Goal: Task Accomplishment & Management: Manage account settings

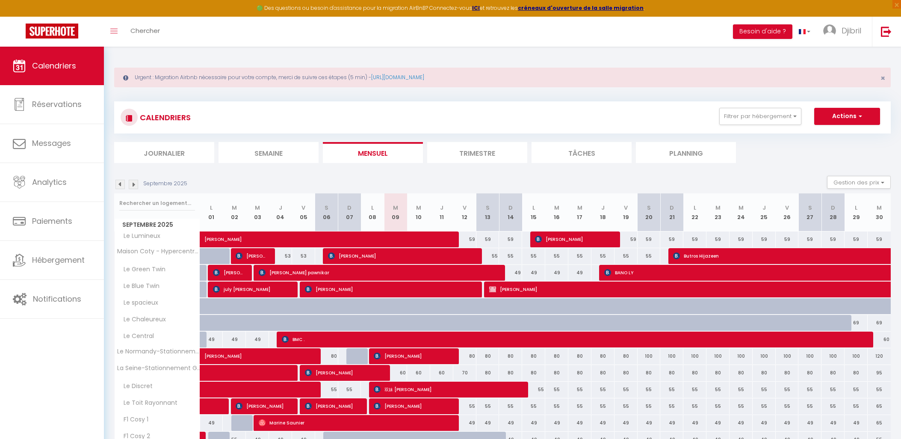
scroll to position [46, 0]
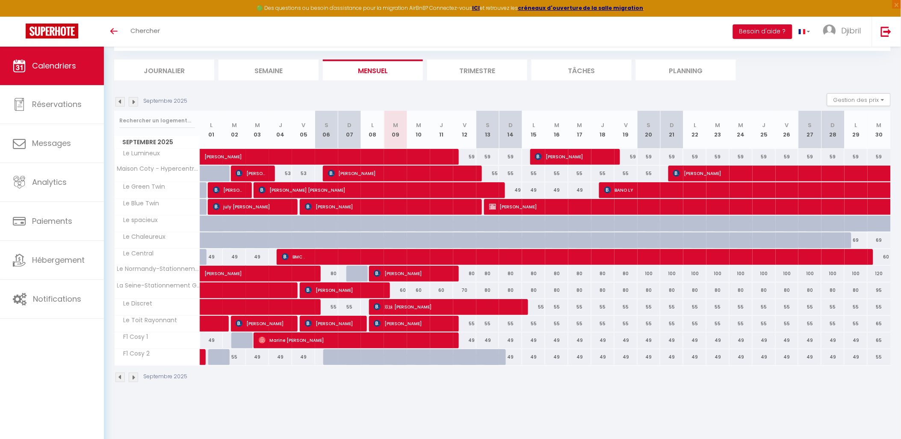
click at [121, 375] on img at bounding box center [119, 376] width 9 height 9
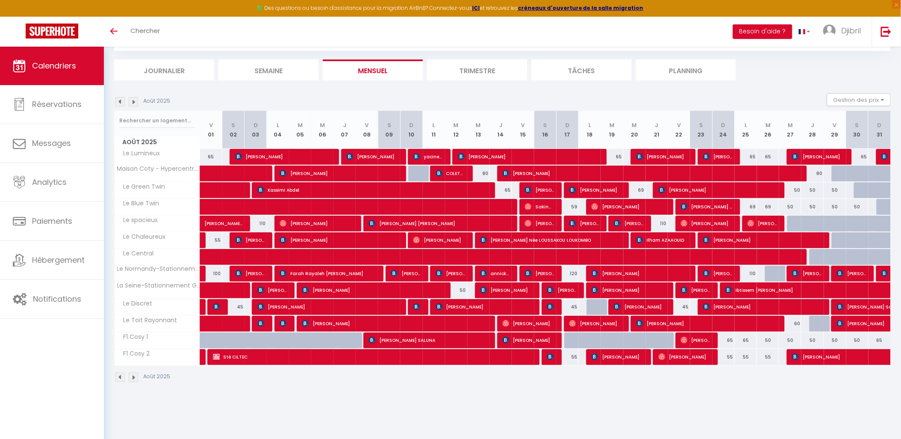
click at [121, 375] on img at bounding box center [119, 376] width 9 height 9
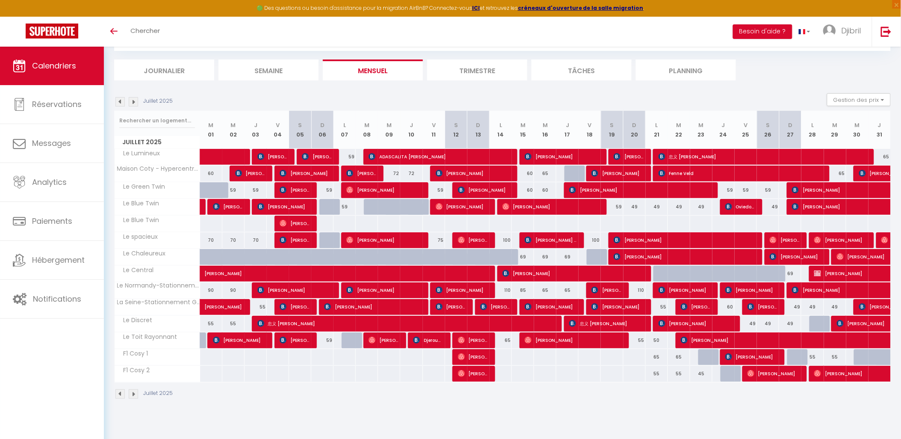
click at [130, 391] on img at bounding box center [133, 393] width 9 height 9
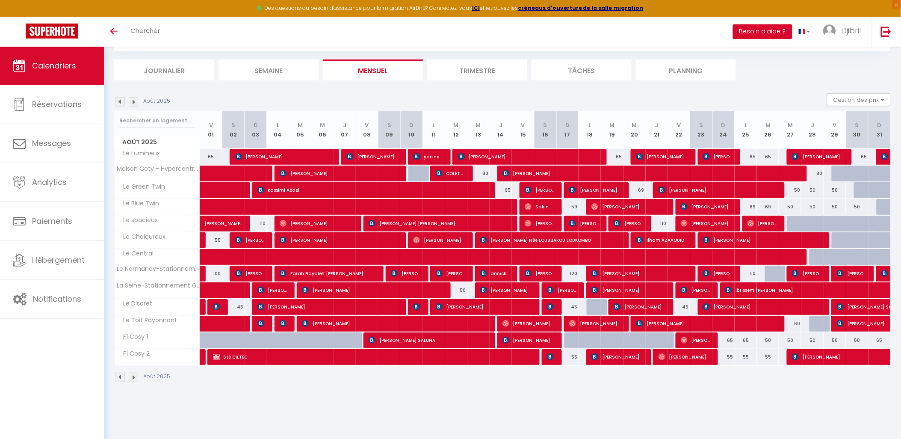
click at [130, 377] on img at bounding box center [133, 376] width 9 height 9
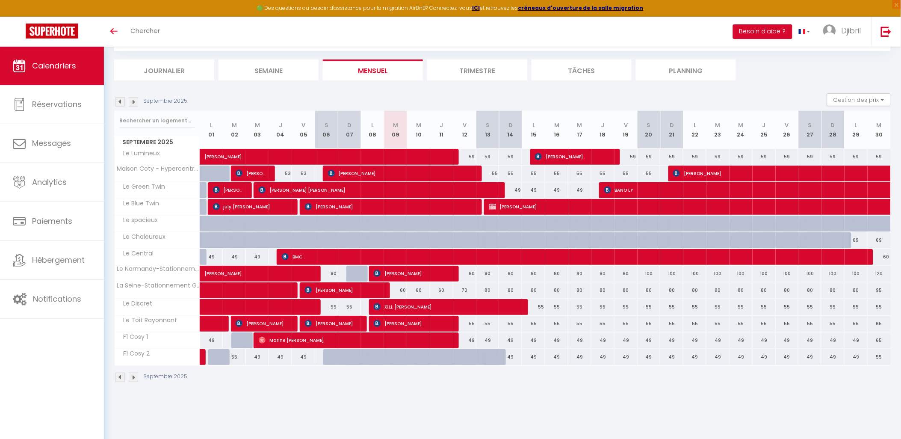
click at [135, 374] on img at bounding box center [133, 376] width 9 height 9
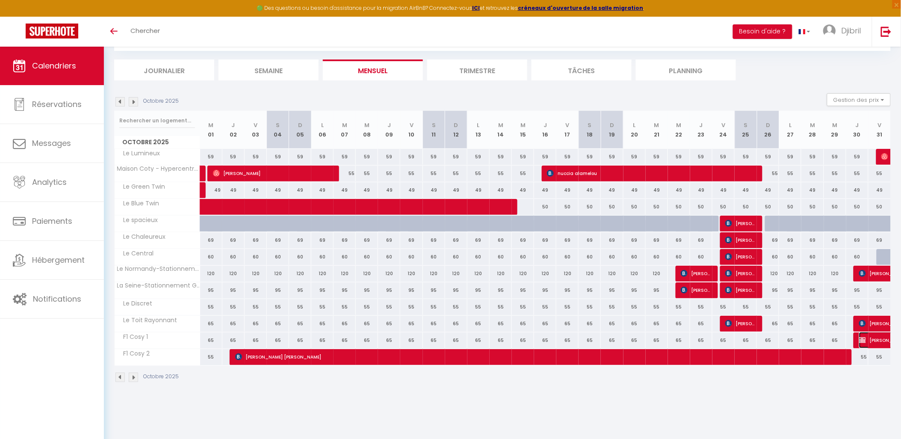
click at [870, 339] on span "aurelie Descamps" at bounding box center [888, 340] width 59 height 16
select select "OK"
select select "KO"
select select "0"
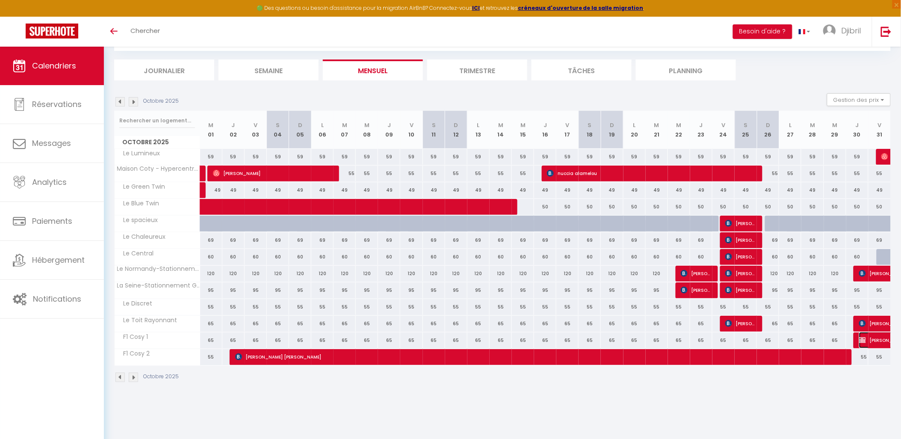
select select "1"
select select
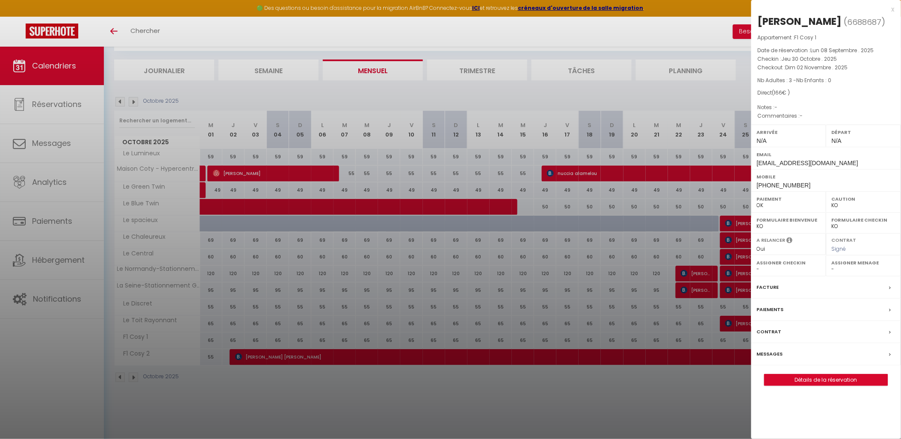
click at [589, 374] on div at bounding box center [450, 219] width 901 height 439
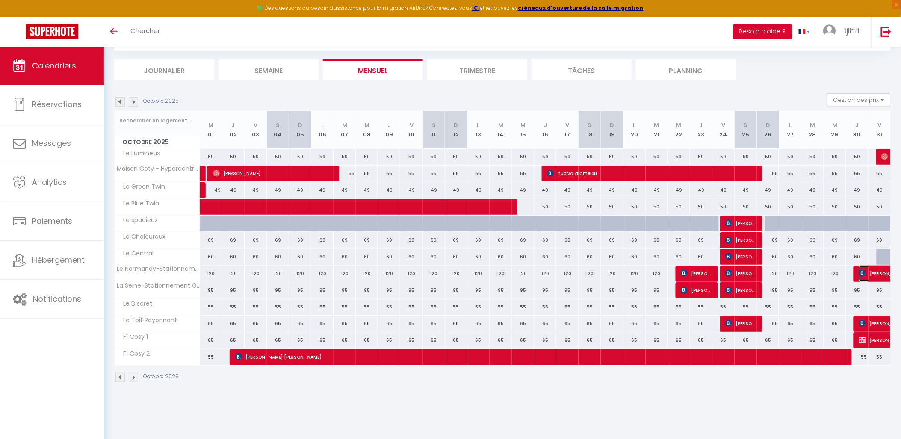
click at [875, 274] on span "Cindy BERNARD" at bounding box center [888, 273] width 59 height 16
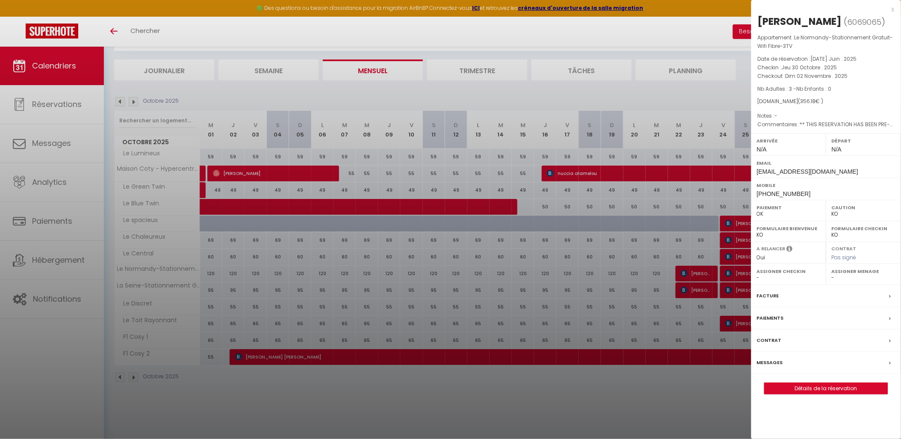
click at [626, 358] on div at bounding box center [450, 219] width 901 height 439
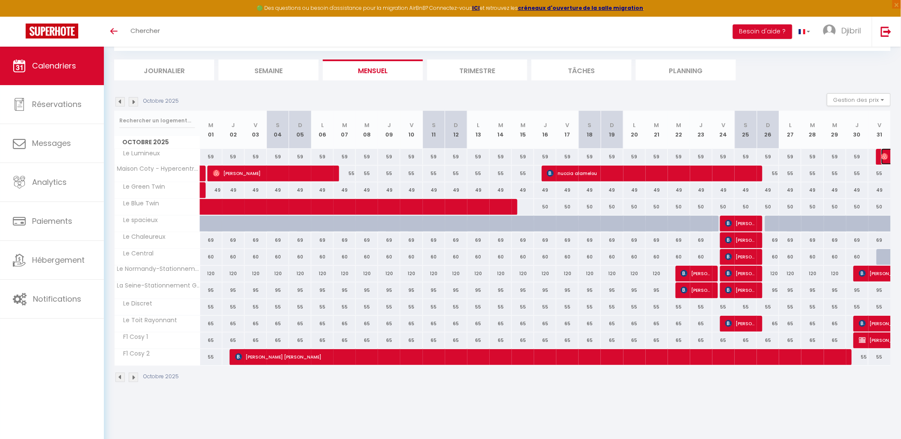
click at [881, 155] on img at bounding box center [884, 156] width 7 height 7
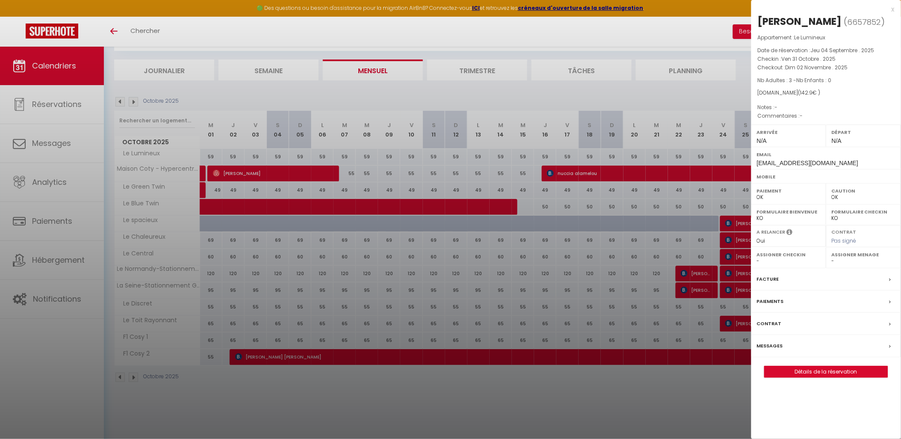
click at [534, 265] on div at bounding box center [450, 219] width 901 height 439
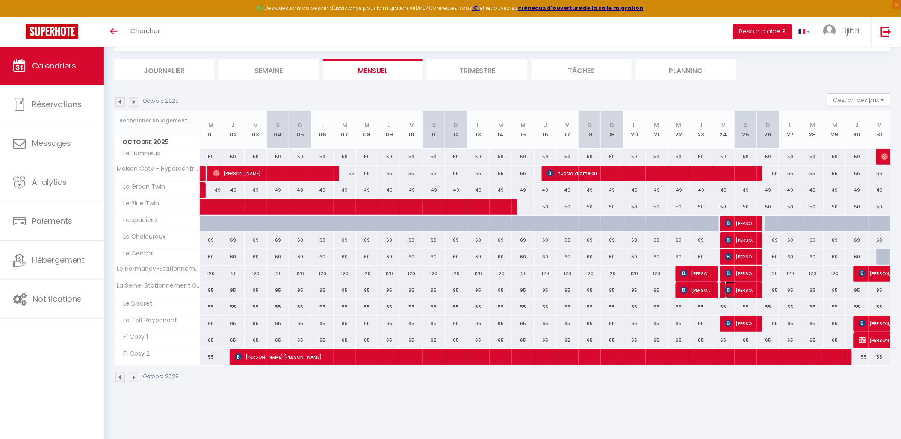
click at [744, 287] on span "Emmanuel MOUNIER" at bounding box center [739, 290] width 29 height 16
select select "KO"
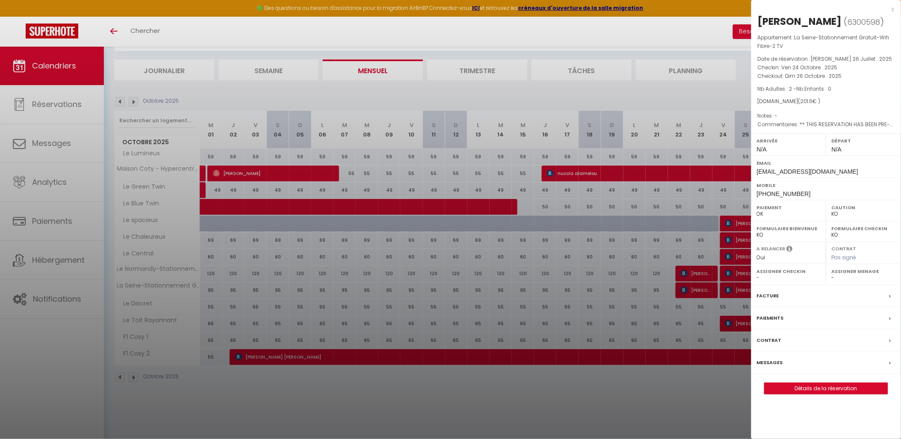
drag, startPoint x: 694, startPoint y: 246, endPoint x: 700, endPoint y: 250, distance: 7.7
click at [694, 248] on div at bounding box center [450, 219] width 901 height 439
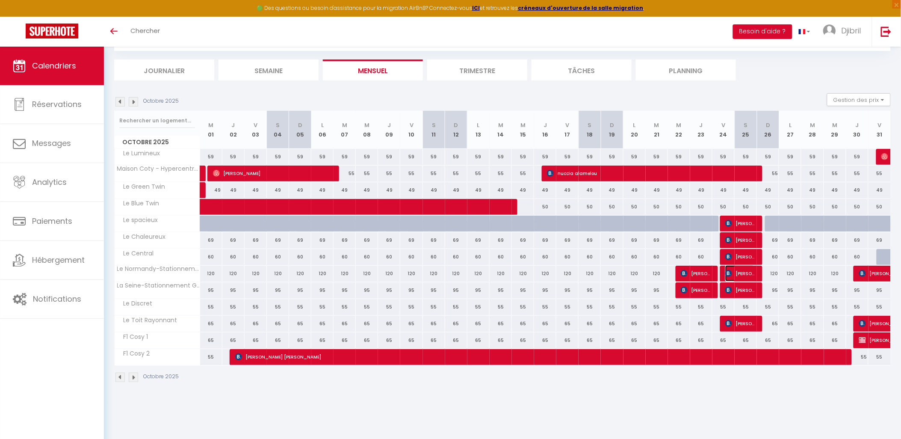
click at [725, 270] on img at bounding box center [728, 273] width 7 height 7
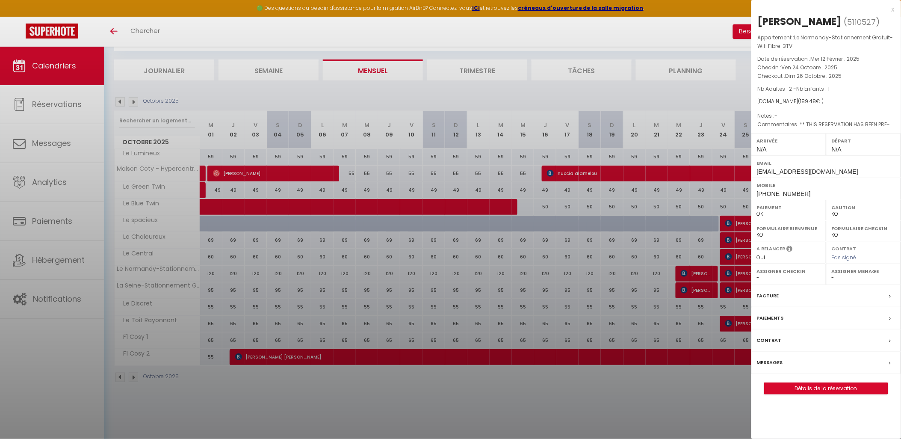
drag, startPoint x: 642, startPoint y: 251, endPoint x: 689, endPoint y: 245, distance: 47.8
click at [642, 254] on div at bounding box center [450, 219] width 901 height 439
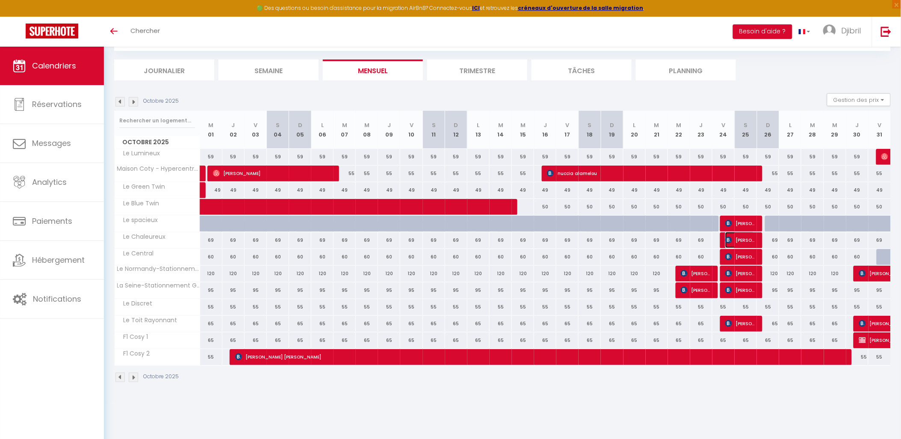
click at [740, 236] on span "Vanessa GOLTAIN-BEAUMONT" at bounding box center [739, 240] width 29 height 16
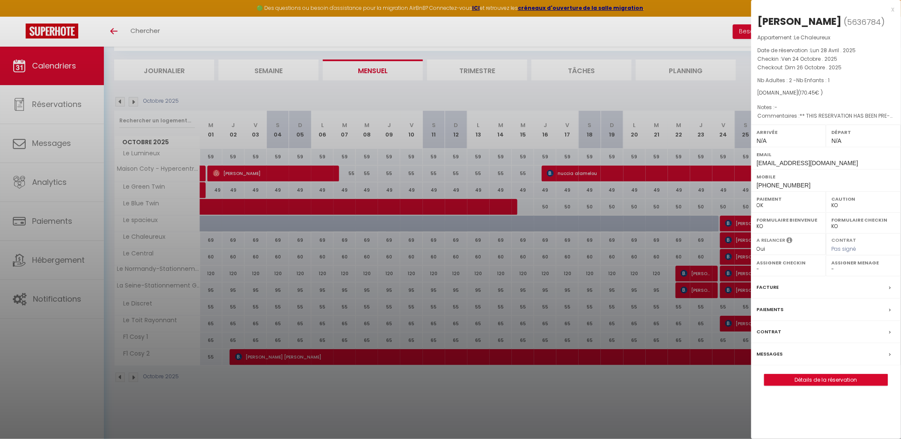
click at [631, 219] on div at bounding box center [450, 219] width 901 height 439
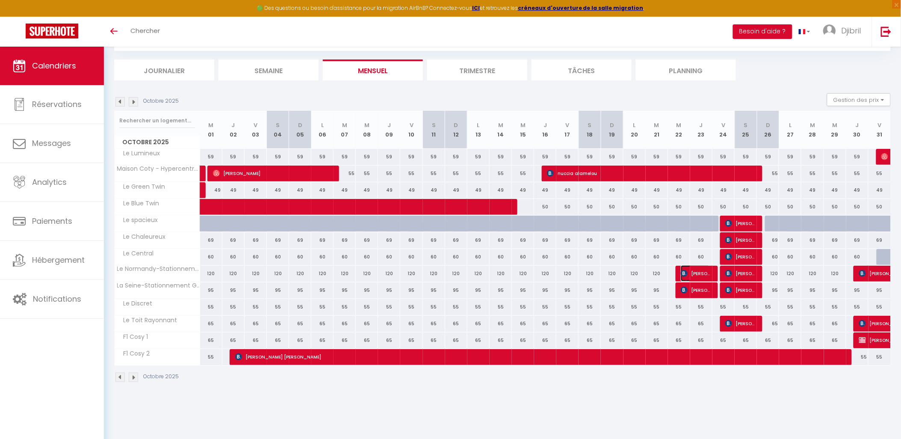
click at [685, 275] on img at bounding box center [684, 273] width 7 height 7
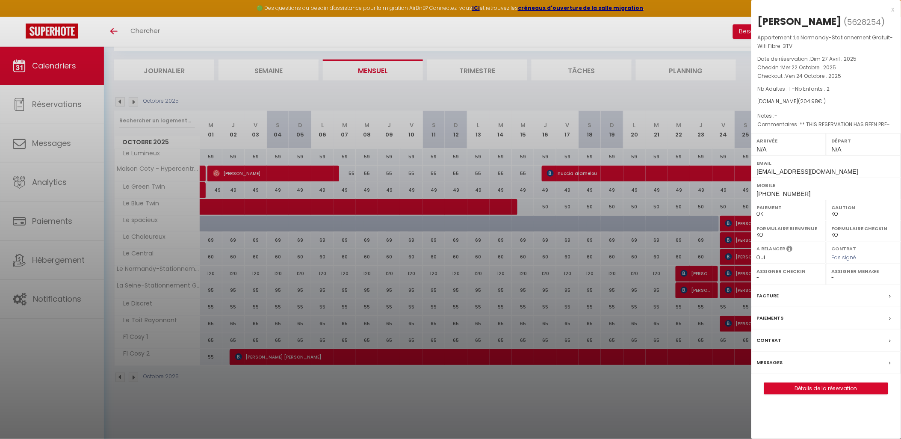
click at [591, 272] on div at bounding box center [450, 219] width 901 height 439
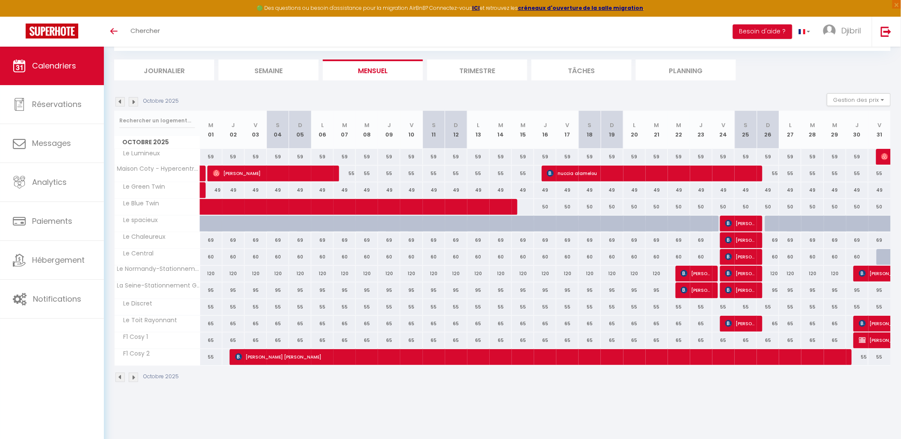
click at [713, 291] on div at bounding box center [707, 290] width 22 height 16
click at [709, 291] on span "Milan Tomek" at bounding box center [695, 290] width 29 height 16
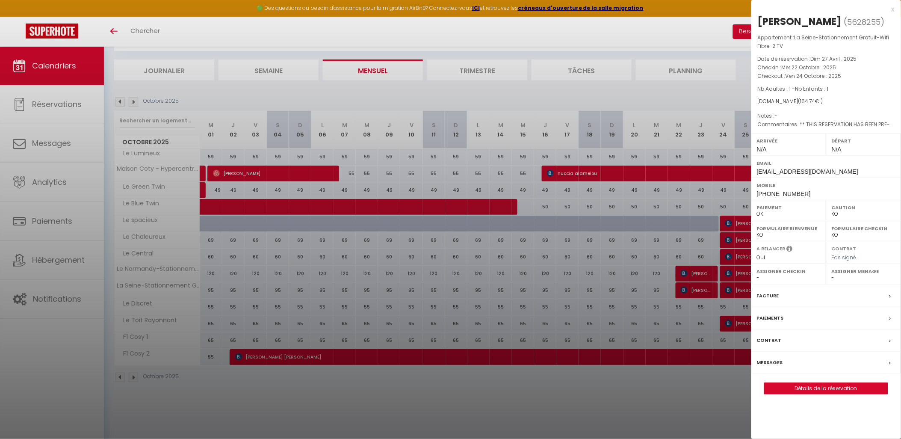
click at [658, 283] on div at bounding box center [450, 219] width 901 height 439
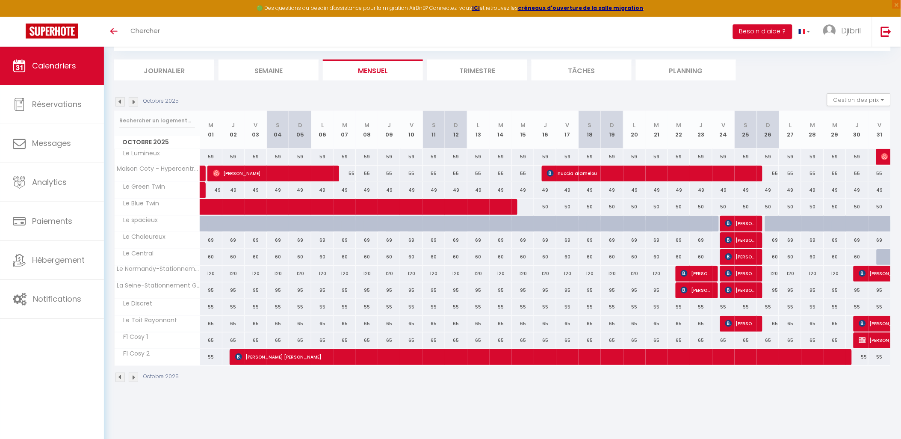
click at [708, 271] on body "🟢 Des questions ou besoin d'assistance pour la migration AirBnB? Connectez-vous…" at bounding box center [450, 219] width 901 height 439
click at [708, 271] on span "Milan Tomek" at bounding box center [695, 273] width 29 height 16
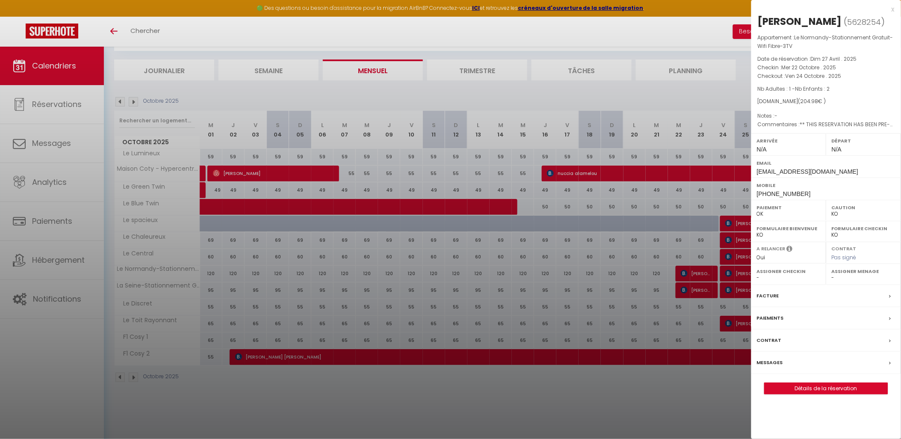
click at [702, 292] on div at bounding box center [450, 219] width 901 height 439
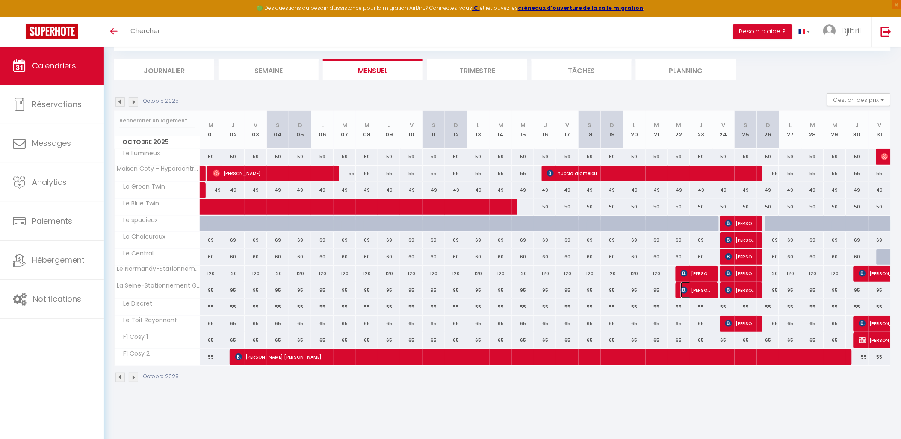
click at [702, 292] on span "Milan Tomek" at bounding box center [695, 290] width 29 height 16
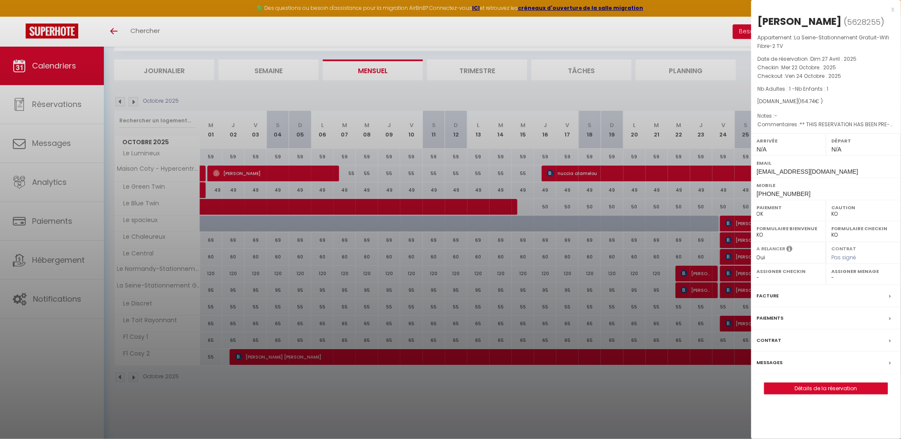
click at [670, 304] on div at bounding box center [450, 219] width 901 height 439
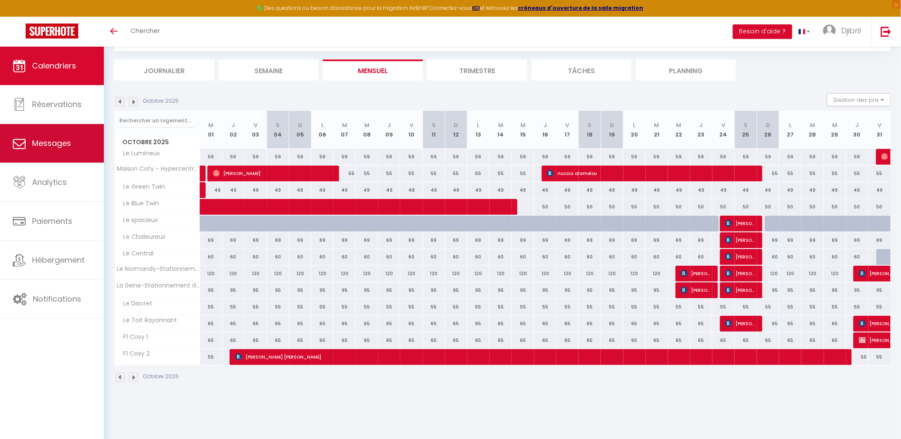
click at [44, 138] on span "Messages" at bounding box center [51, 143] width 39 height 11
select select "message"
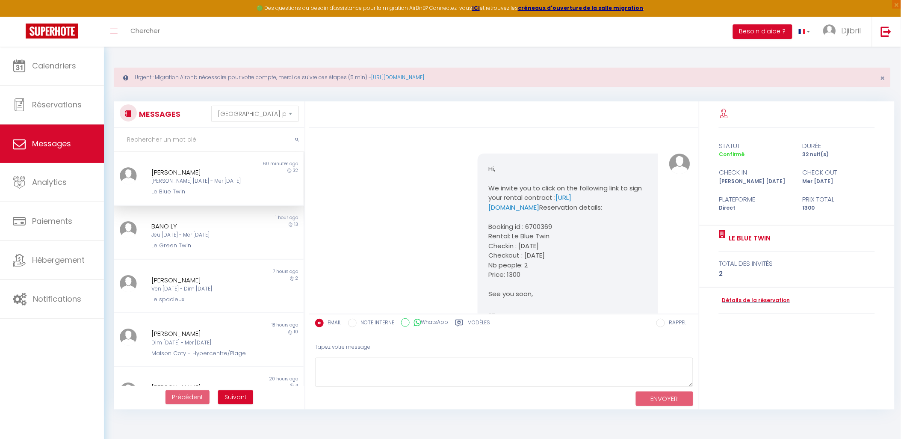
scroll to position [276, 0]
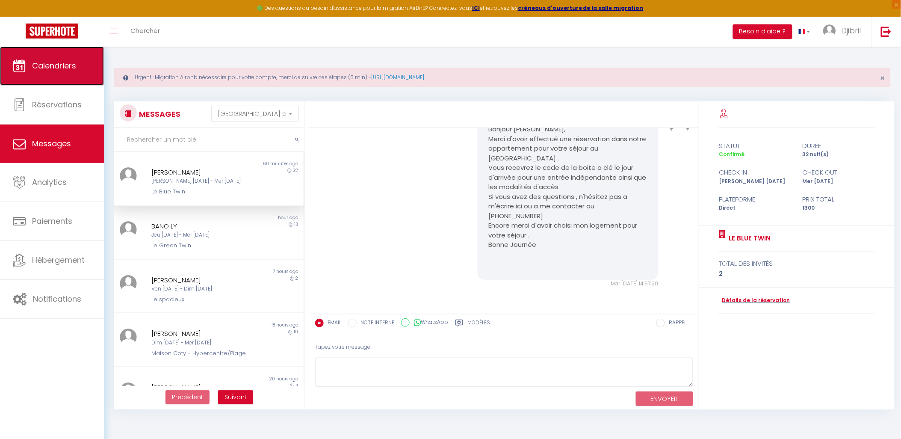
click at [43, 81] on link "Calendriers" at bounding box center [52, 66] width 104 height 38
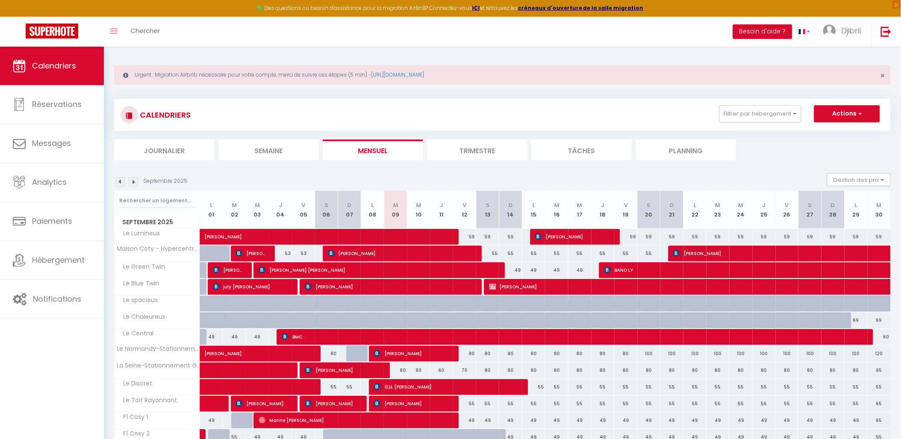
scroll to position [46, 0]
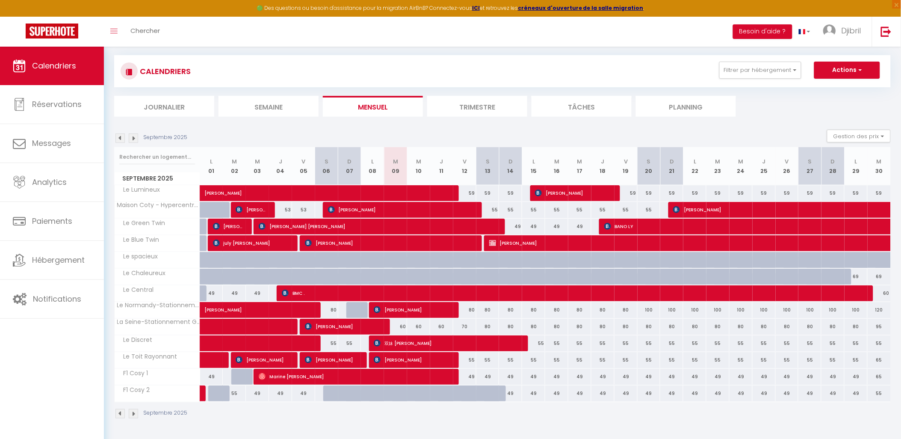
click at [119, 416] on img at bounding box center [119, 413] width 9 height 9
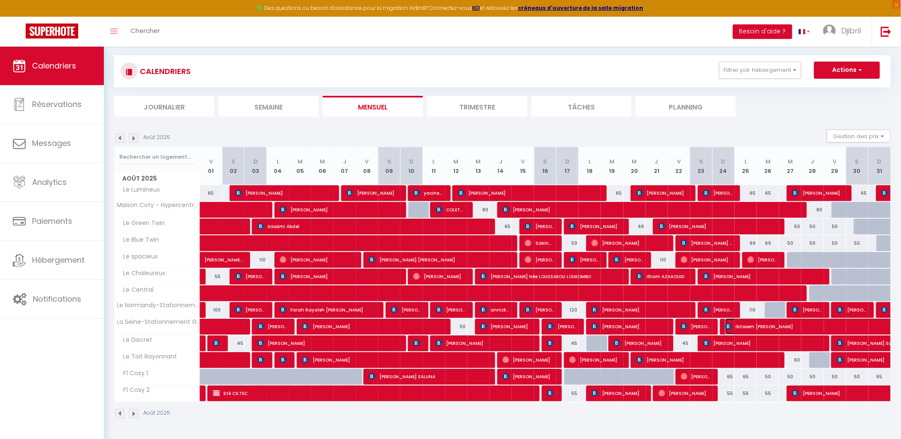
click at [736, 327] on span "Ibtissem Daoud" at bounding box center [843, 326] width 236 height 16
select select "OK"
select select "KO"
select select "0"
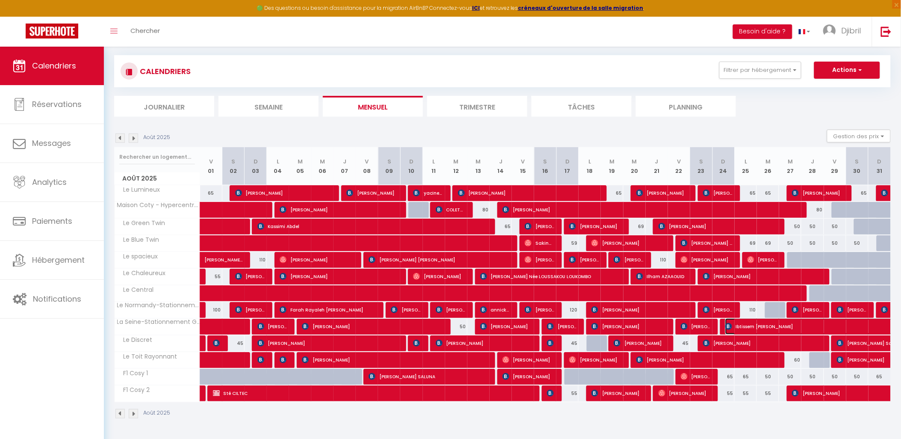
select select "1"
select select
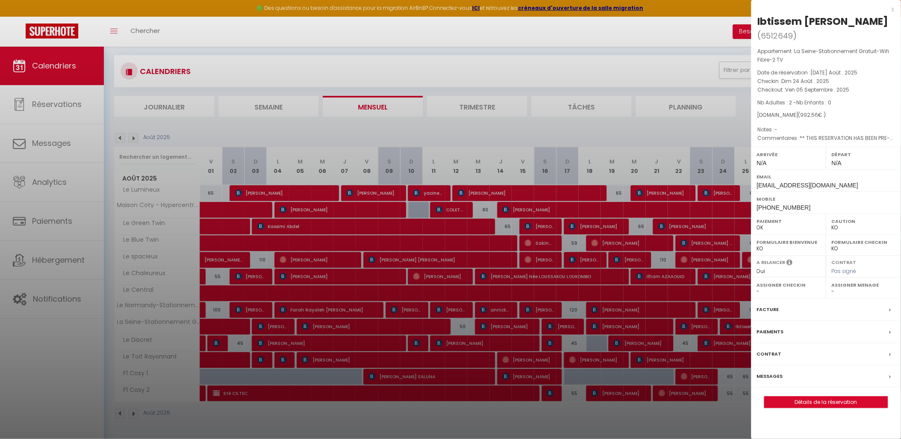
click at [817, 365] on div "Messages" at bounding box center [826, 376] width 150 height 22
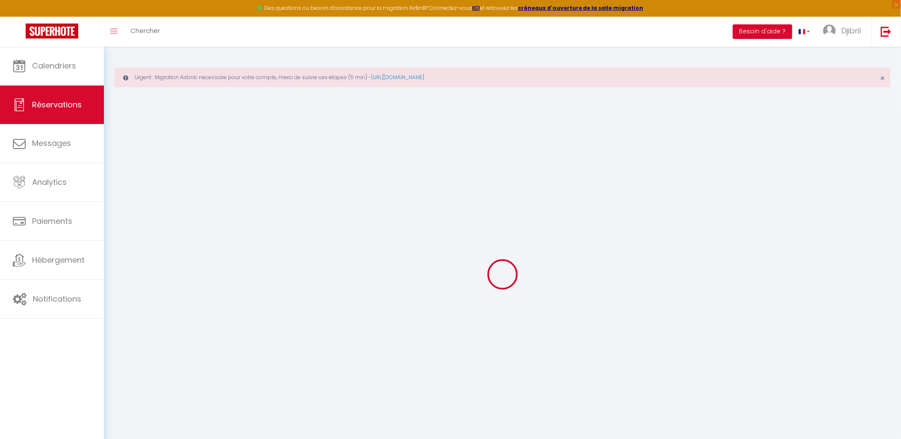
select select
checkbox input "false"
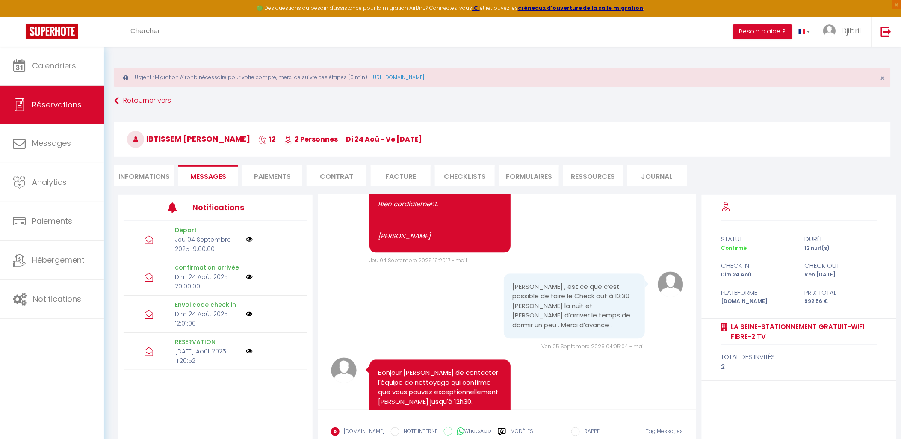
scroll to position [3128, 0]
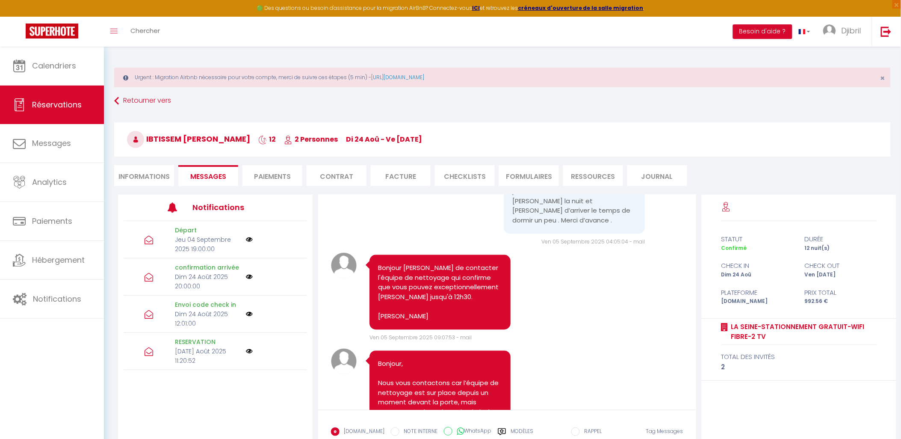
click at [410, 172] on li "Facture" at bounding box center [401, 175] width 60 height 21
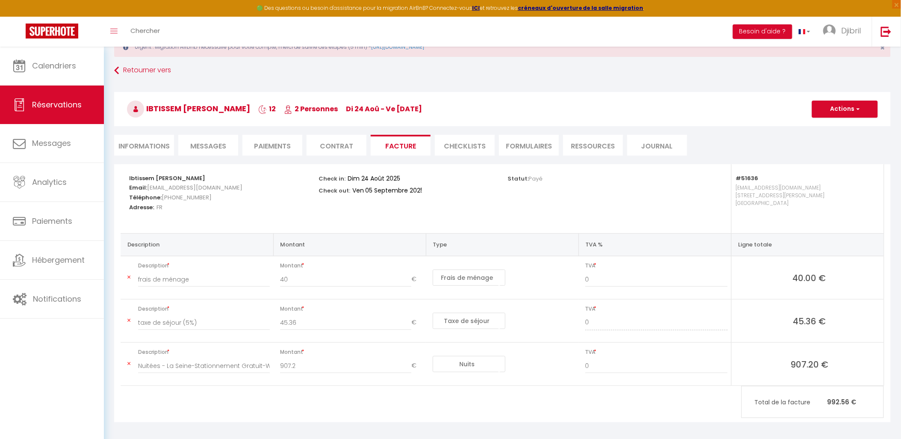
scroll to position [46, 0]
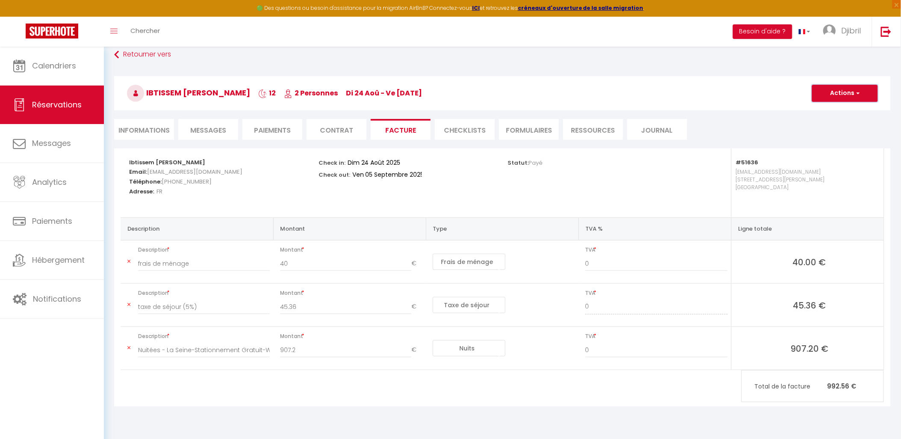
click at [834, 99] on button "Actions" at bounding box center [845, 93] width 66 height 17
click at [841, 136] on link "Envoyer la facture" at bounding box center [838, 134] width 72 height 11
type input "idaoud.927940@guest.booking.com"
select select "fr"
type input "Votre facture 6512649 - La Seine-Stationnement Gratuit-Wifi Fibre-2 TV"
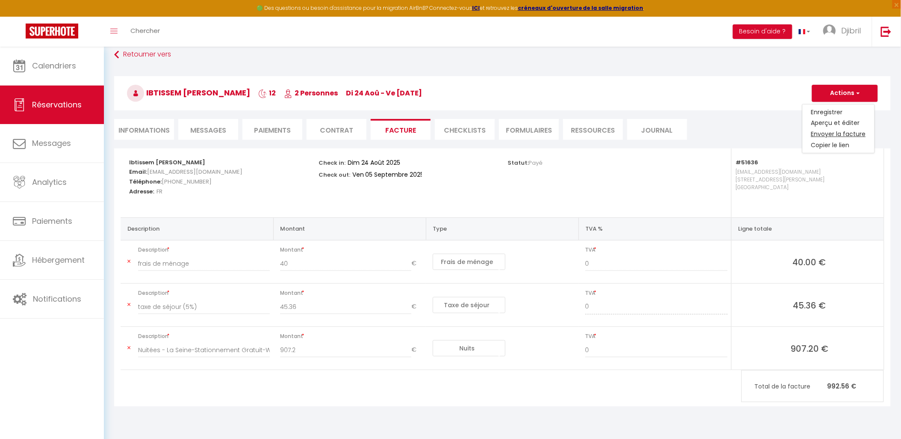
type textarea "Bonjour, Voici le lien pour télécharger votre facture : https://superhote.com/a…"
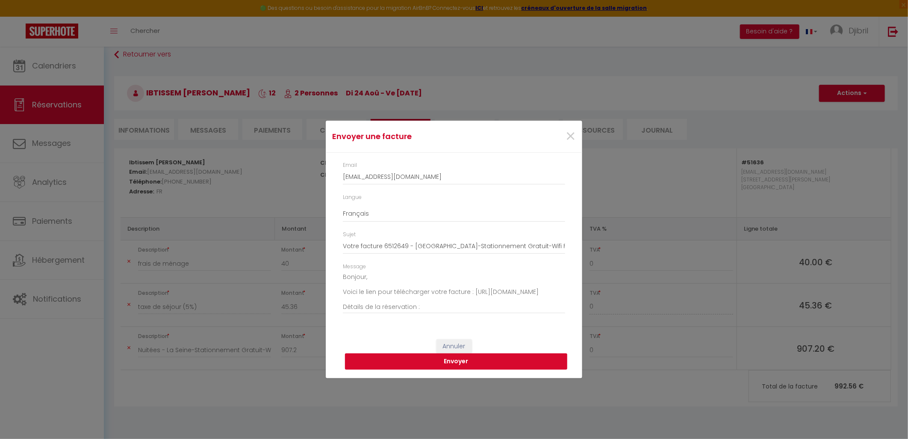
click at [475, 362] on button "Envoyer" at bounding box center [456, 361] width 222 height 16
select select
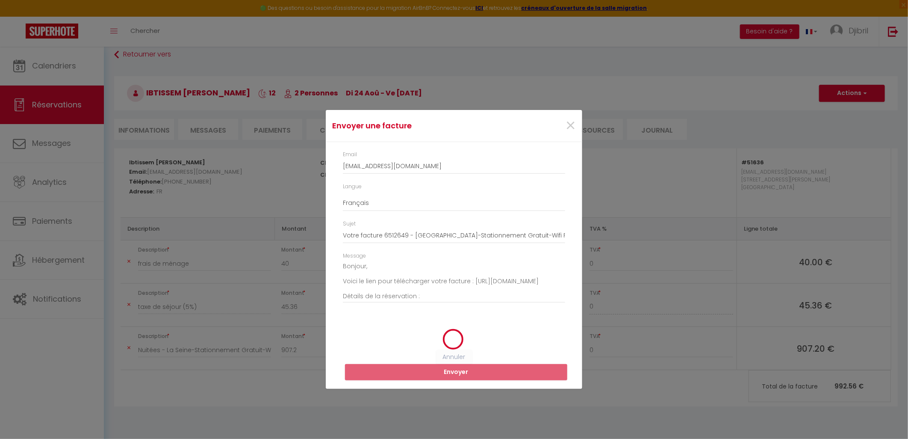
select select
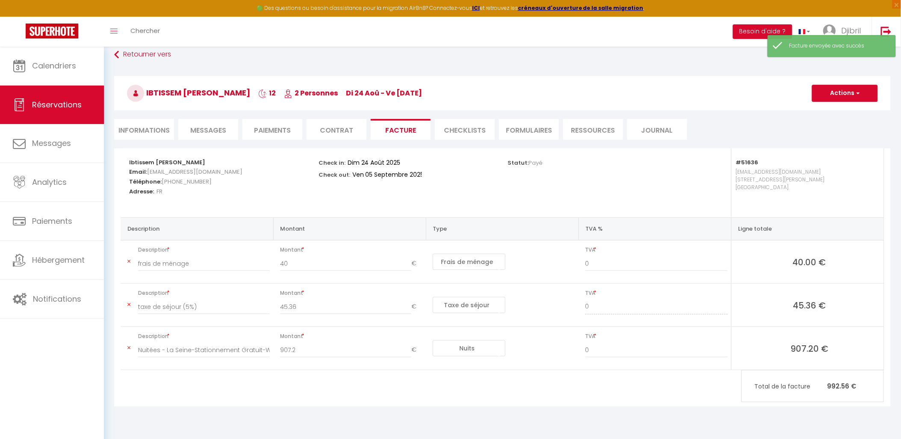
click at [159, 127] on li "Informations" at bounding box center [144, 129] width 60 height 21
select select
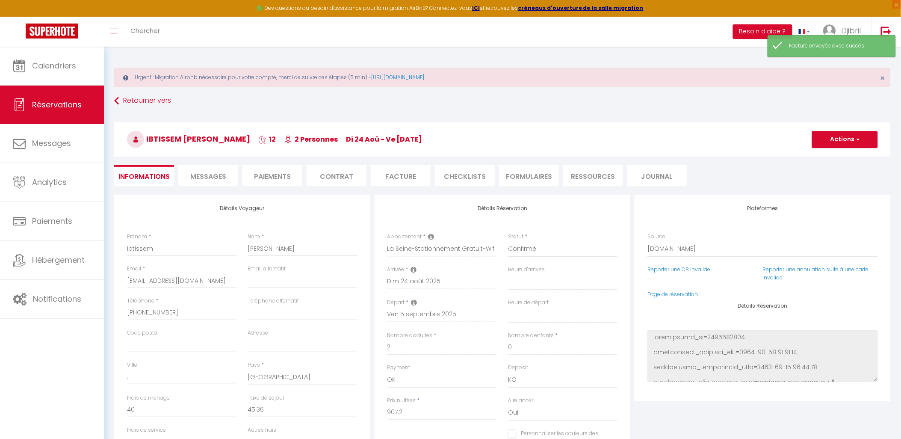
click at [220, 180] on span "Messages" at bounding box center [208, 176] width 36 height 10
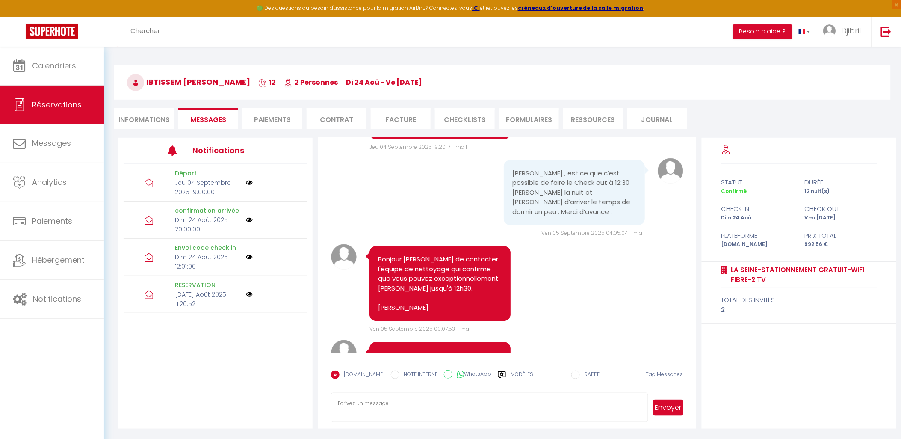
scroll to position [3045, 0]
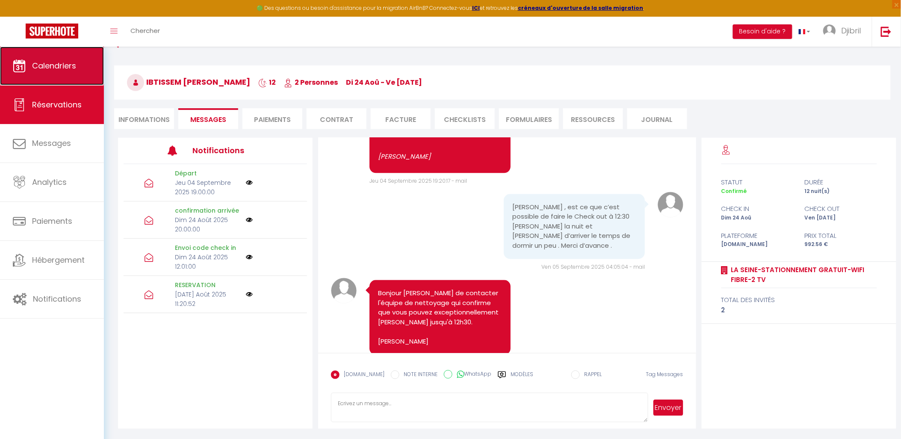
click at [60, 62] on span "Calendriers" at bounding box center [54, 65] width 44 height 11
